Goal: Check status: Check status

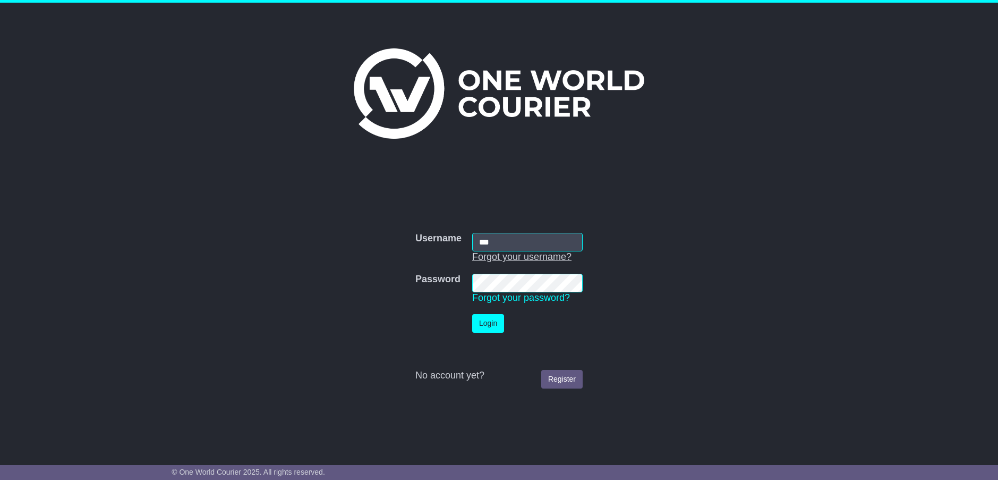
type input "**********"
click at [485, 321] on button "Login" at bounding box center [488, 323] width 32 height 19
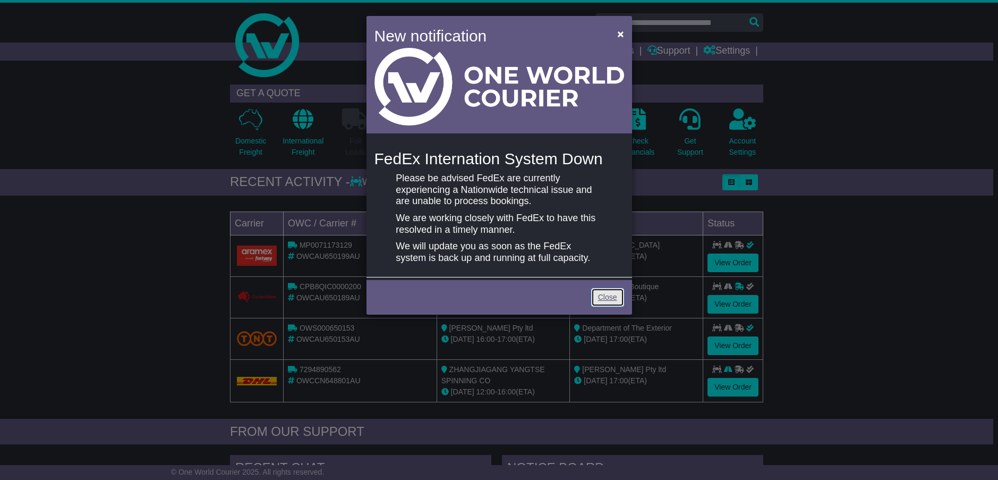
click at [611, 293] on link "Close" at bounding box center [607, 297] width 33 height 19
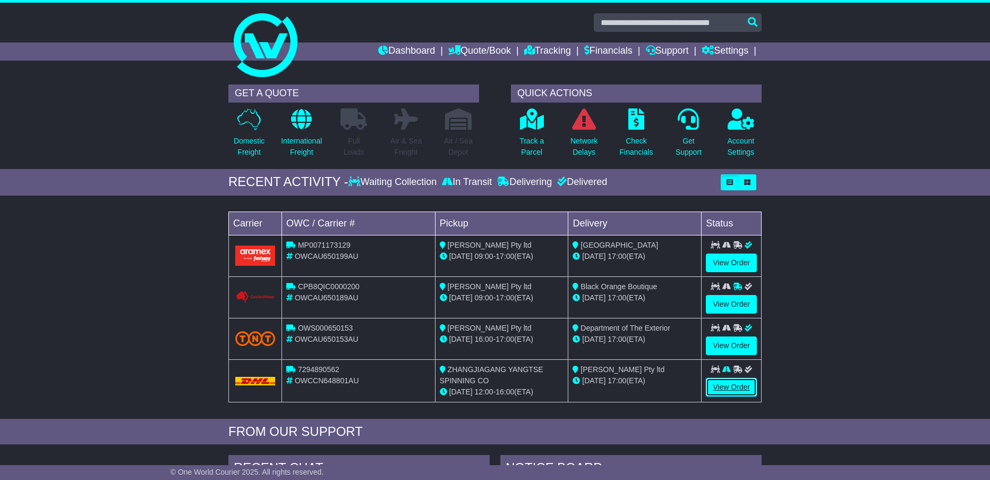
click at [731, 383] on link "View Order" at bounding box center [731, 387] width 51 height 19
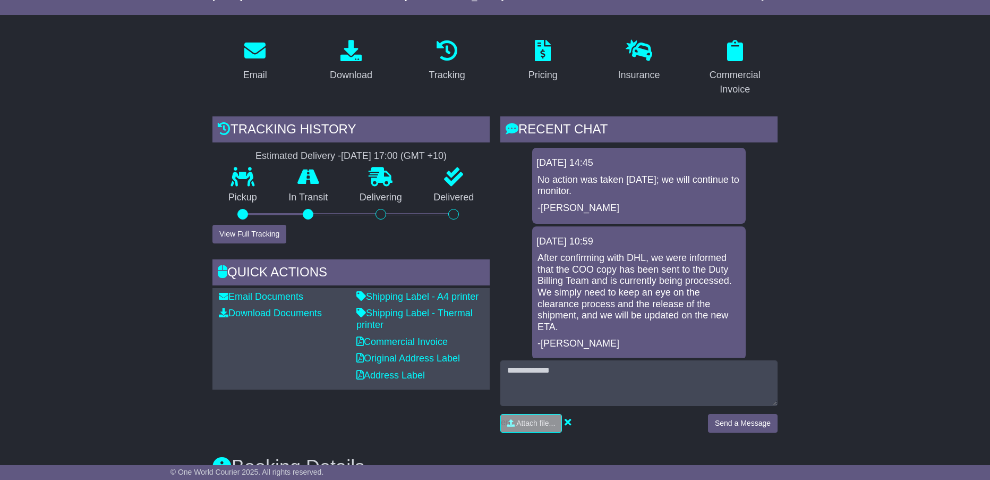
scroll to position [159, 0]
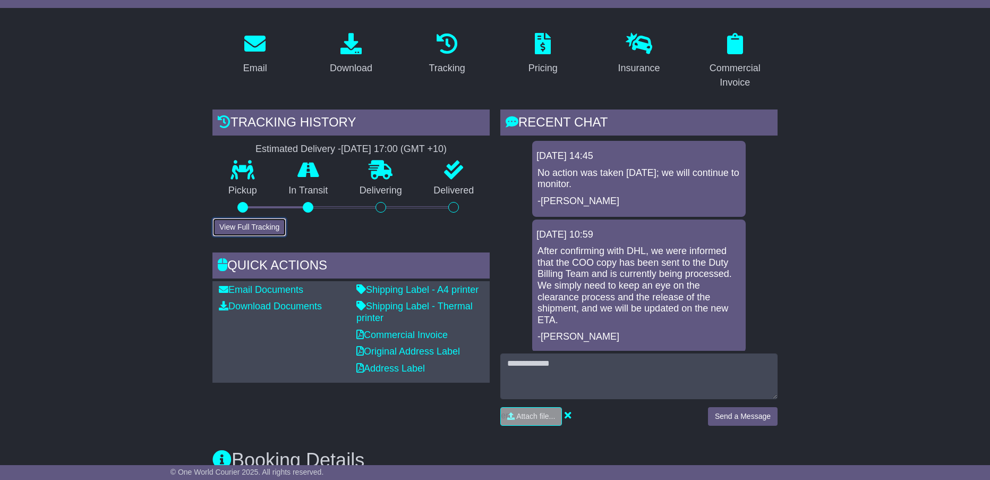
click at [247, 226] on button "View Full Tracking" at bounding box center [249, 227] width 74 height 19
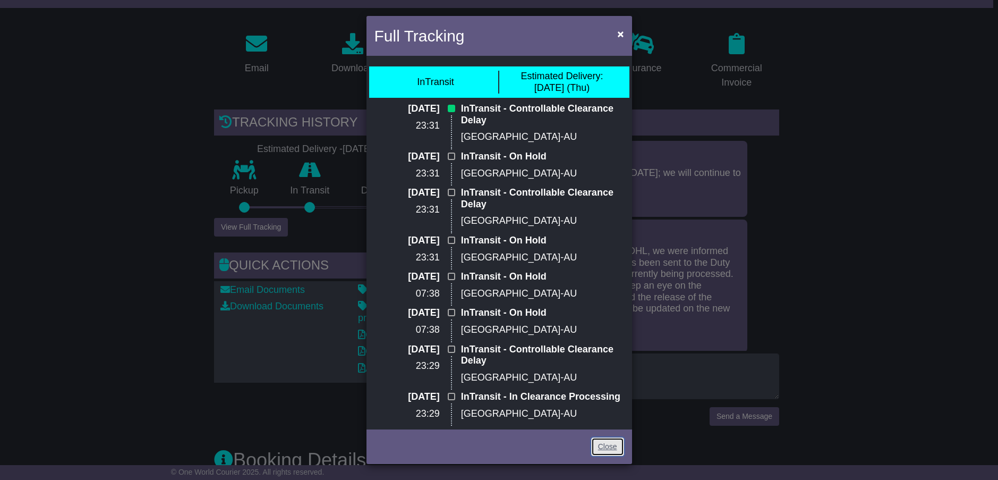
click at [604, 443] on link "Close" at bounding box center [607, 446] width 33 height 19
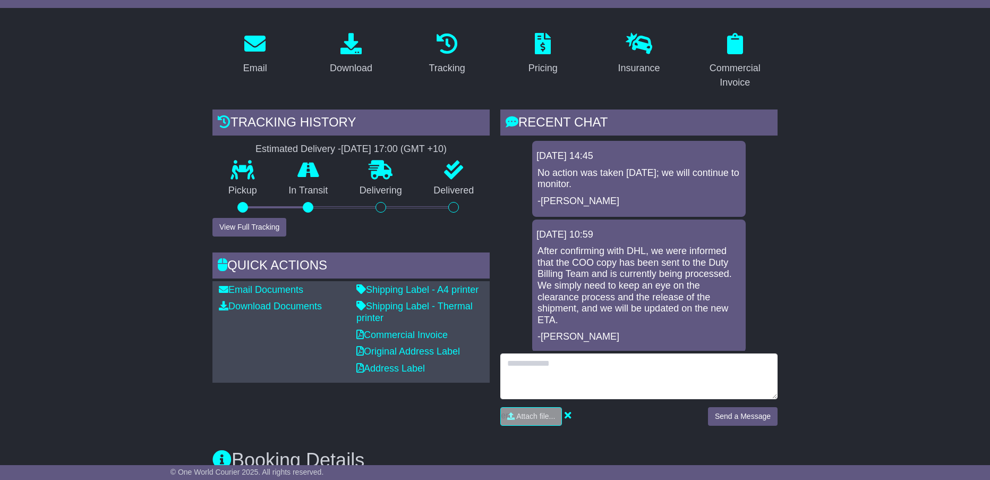
click at [523, 367] on textarea at bounding box center [638, 376] width 277 height 46
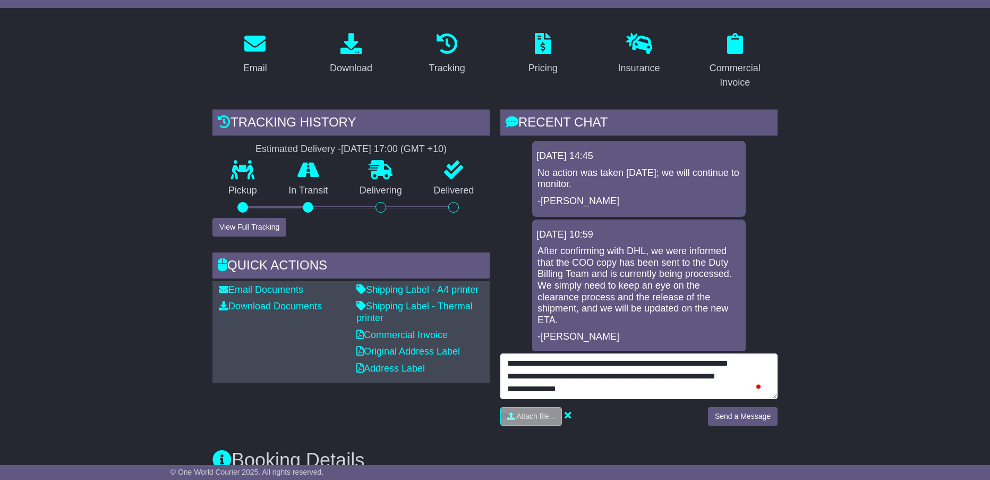
scroll to position [47, 0]
type textarea "**********"
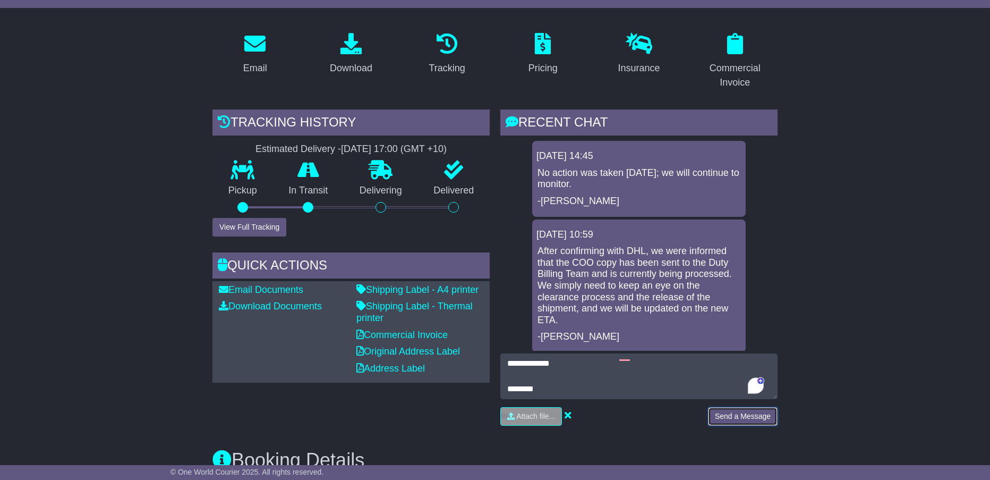
click at [737, 412] on button "Send a Message" at bounding box center [743, 416] width 70 height 19
